Goal: Register for event/course: Sign up to attend an event or enroll in a course

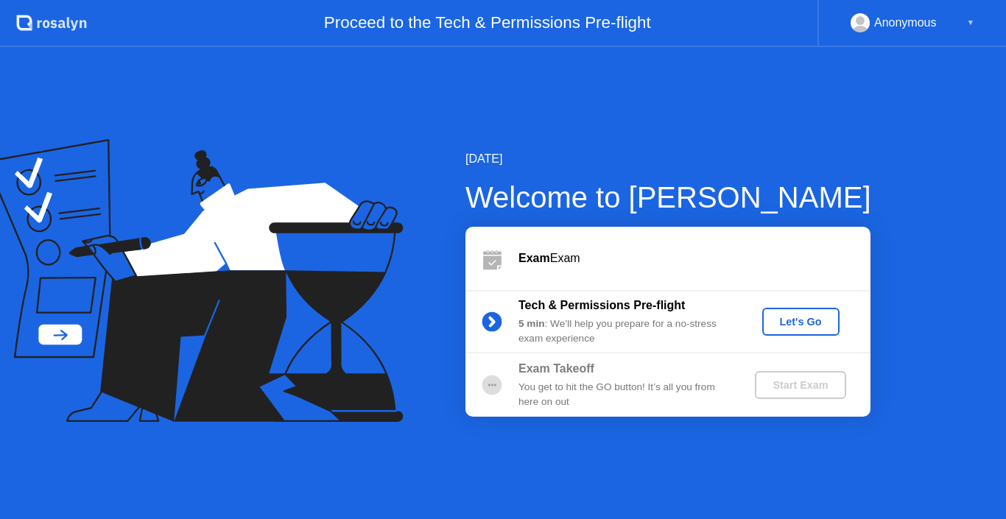
click at [810, 320] on div "Let's Go" at bounding box center [801, 322] width 66 height 12
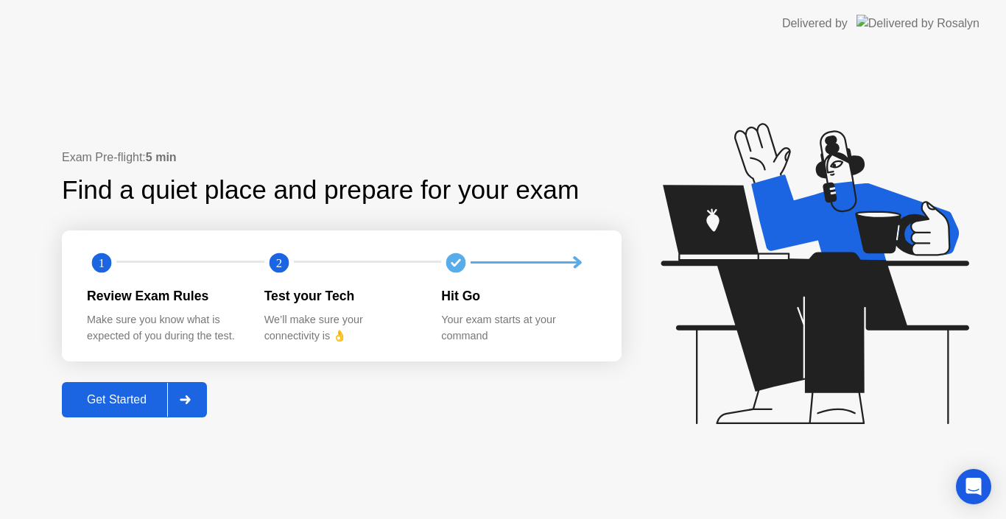
click at [143, 411] on button "Get Started" at bounding box center [134, 399] width 145 height 35
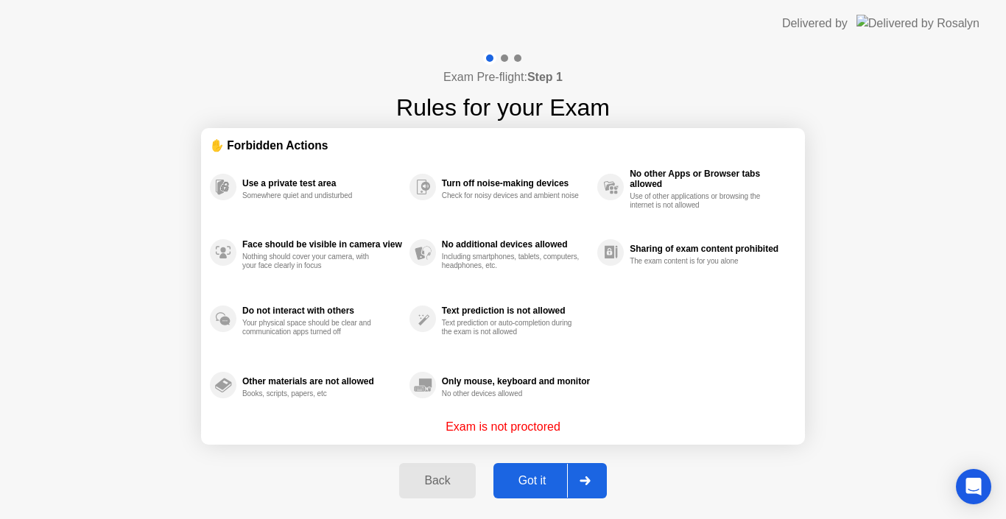
click at [525, 478] on div "Got it" at bounding box center [532, 480] width 69 height 13
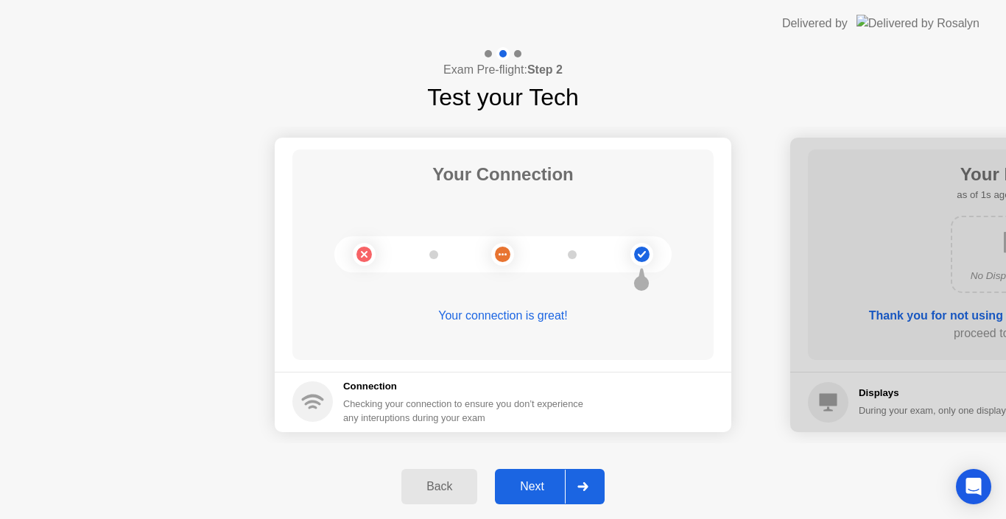
click at [532, 488] on div "Next" at bounding box center [533, 486] width 66 height 13
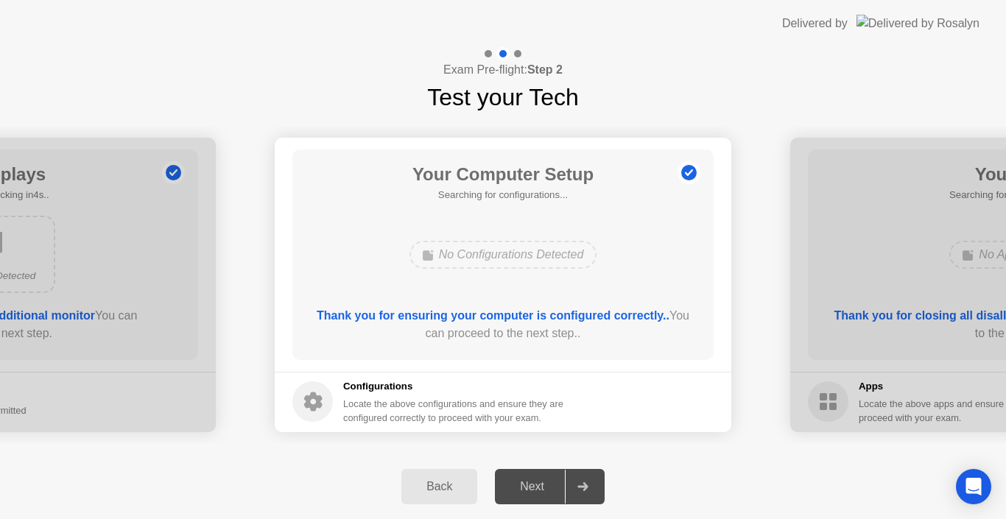
click at [532, 488] on div "Next" at bounding box center [533, 486] width 66 height 13
click at [523, 480] on div "Next" at bounding box center [533, 486] width 66 height 13
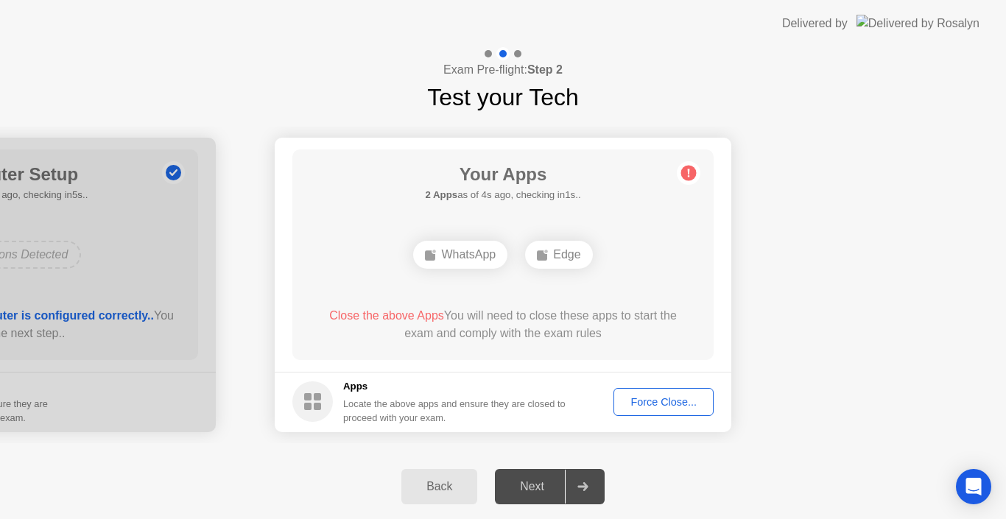
click at [679, 408] on div "Force Close..." at bounding box center [664, 402] width 90 height 12
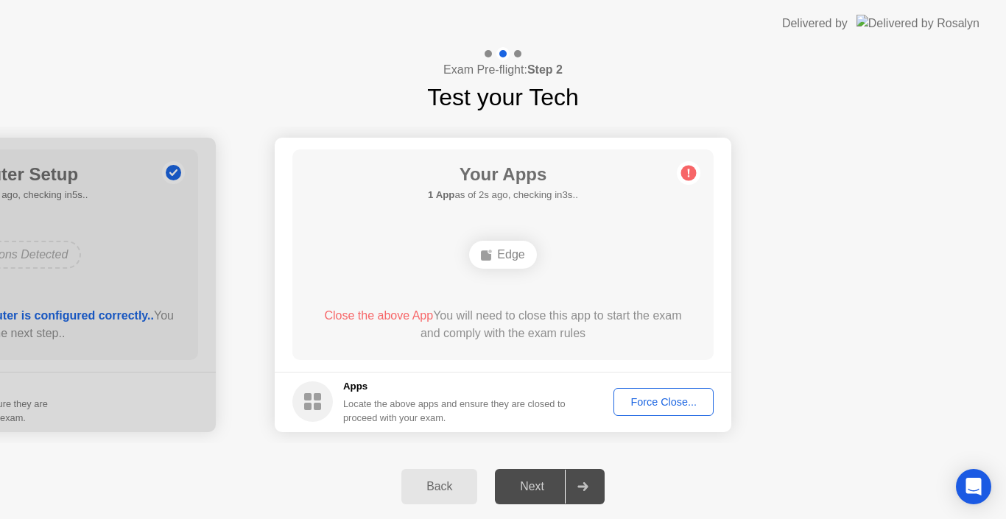
click at [667, 407] on div "Force Close..." at bounding box center [664, 402] width 90 height 12
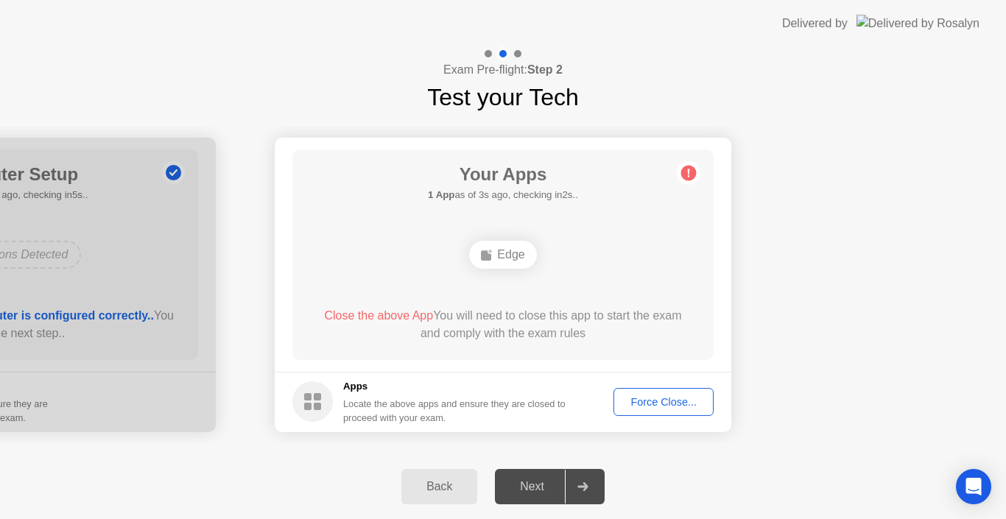
click at [669, 402] on div "Force Close..." at bounding box center [664, 402] width 90 height 12
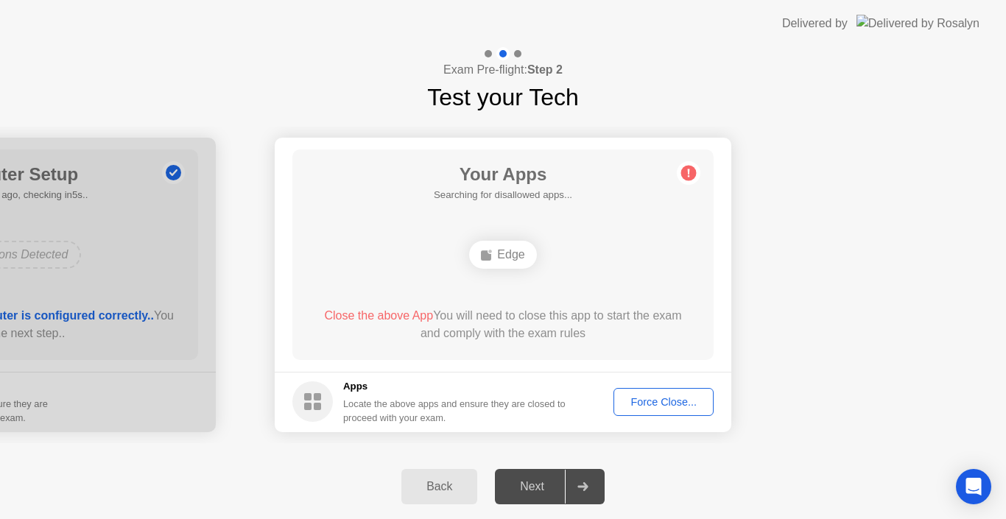
click at [529, 490] on div "Next" at bounding box center [533, 486] width 66 height 13
click at [690, 400] on div "Force Close..." at bounding box center [664, 402] width 90 height 12
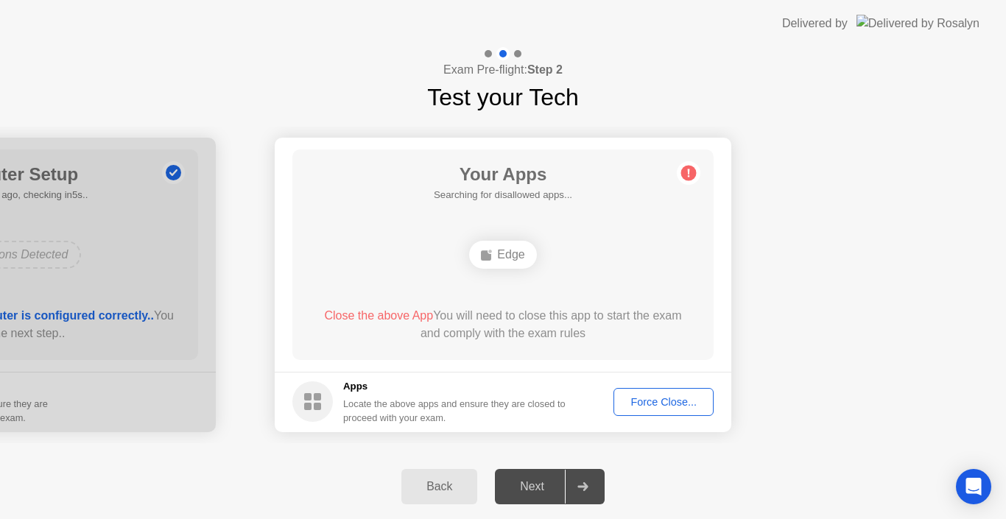
click at [670, 408] on div "Force Close..." at bounding box center [664, 402] width 90 height 12
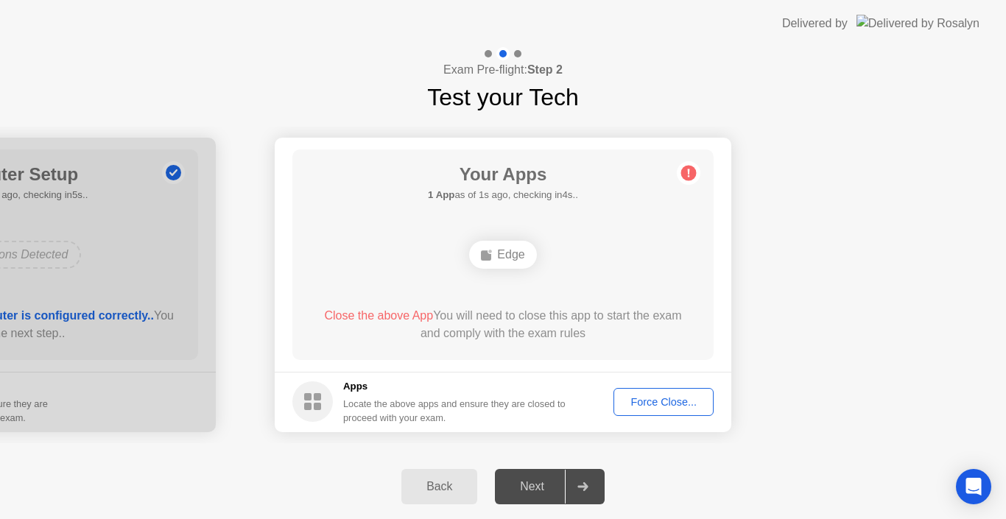
click at [669, 402] on div "Force Close..." at bounding box center [664, 402] width 90 height 12
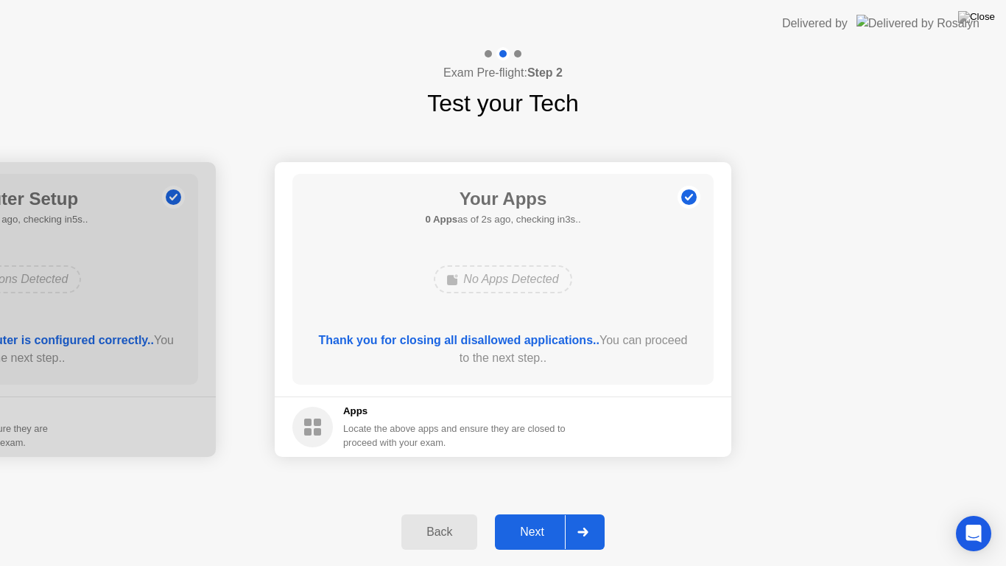
click at [519, 519] on div "Next" at bounding box center [533, 531] width 66 height 13
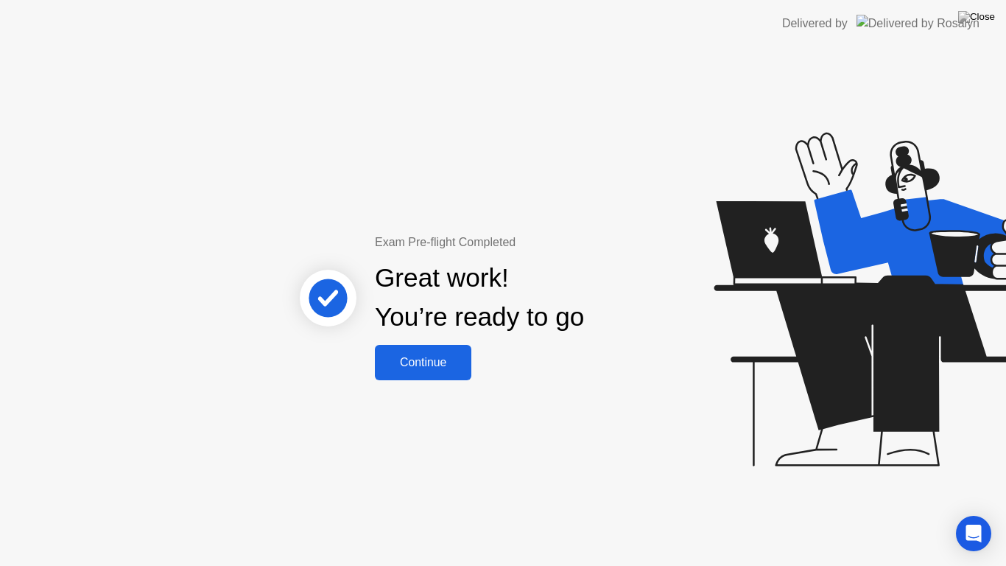
click at [436, 369] on div "Continue" at bounding box center [423, 362] width 88 height 13
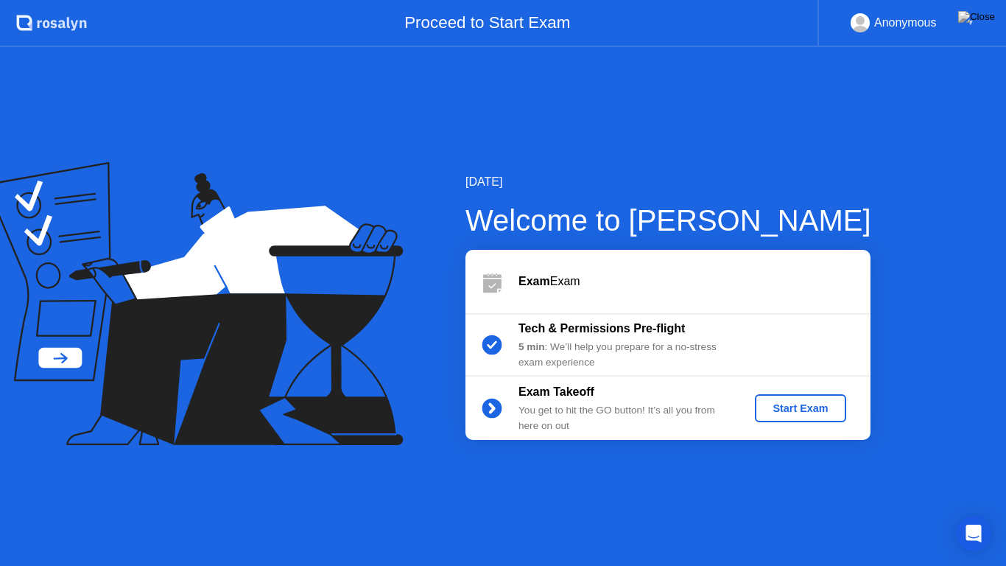
click at [824, 411] on div "Start Exam" at bounding box center [800, 408] width 79 height 12
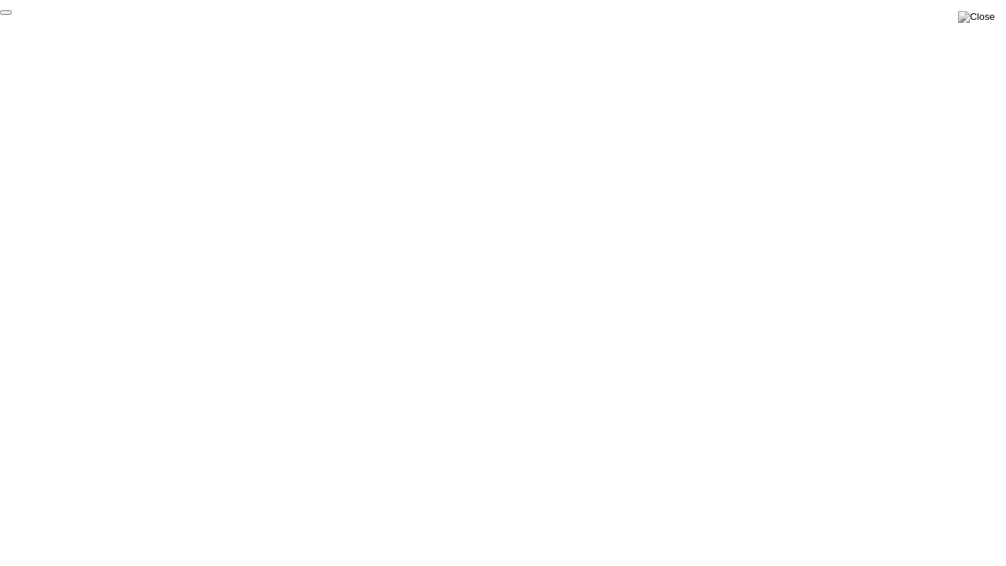
click div "End Proctoring Session"
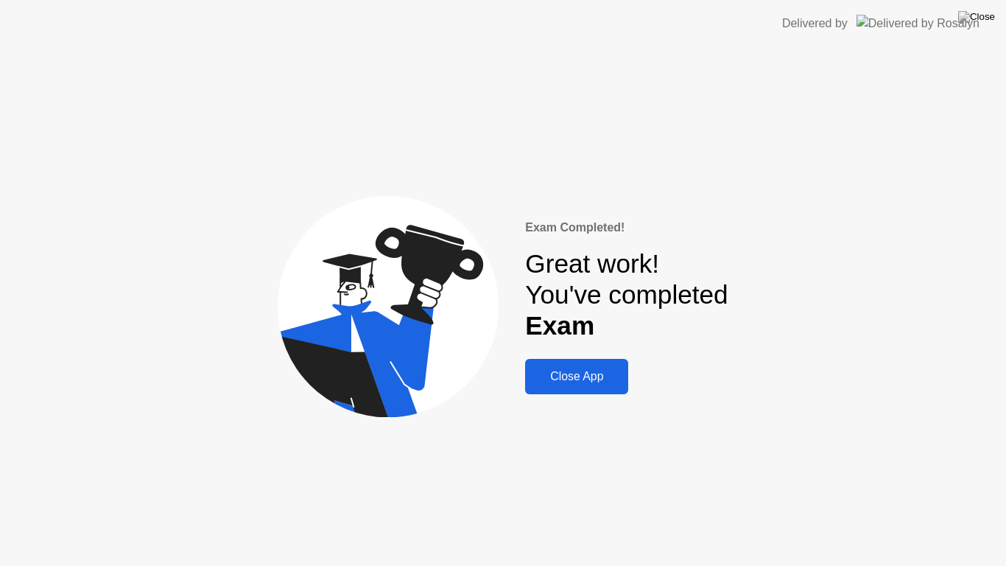
click at [589, 383] on div "Close App" at bounding box center [577, 376] width 94 height 13
